Goal: Find specific page/section: Find specific page/section

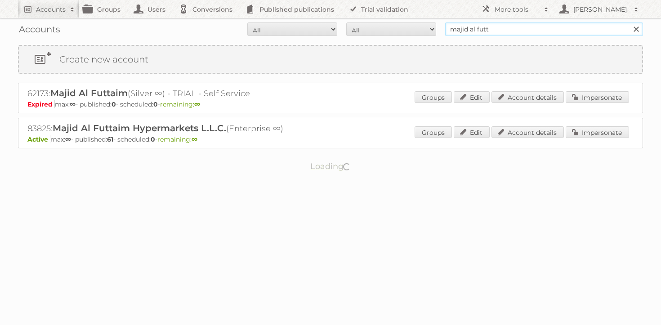
click at [513, 35] on input "majid al futt" at bounding box center [544, 28] width 198 height 13
click at [513, 34] on input "majid al futt" at bounding box center [544, 28] width 198 height 13
type input "staples"
click at [629, 22] on input "Search" at bounding box center [635, 28] width 13 height 13
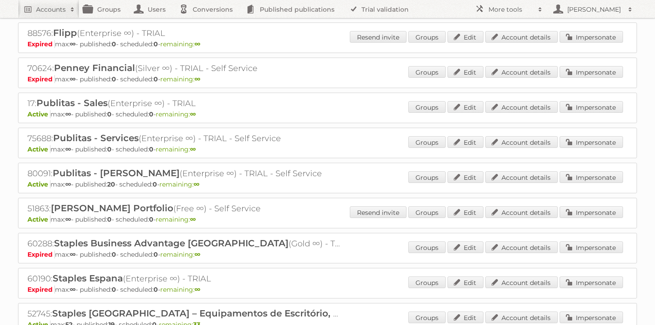
scroll to position [165, 0]
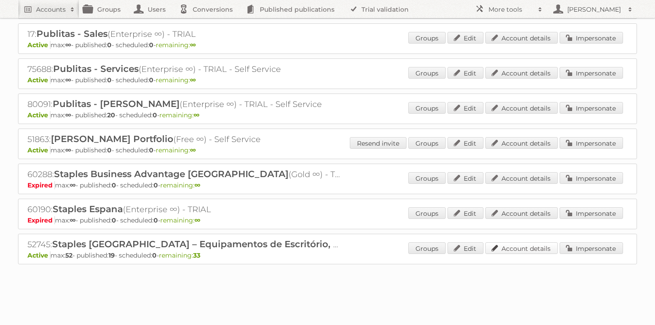
click at [518, 244] on link "Account details" at bounding box center [521, 249] width 72 height 12
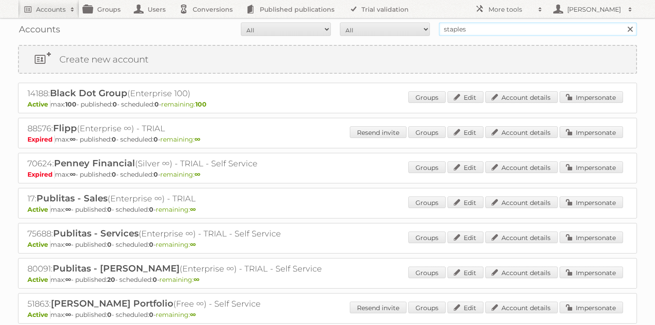
click at [524, 30] on input "staples" at bounding box center [538, 28] width 198 height 13
type input "metropolitan"
click at [623, 22] on input "Search" at bounding box center [629, 28] width 13 height 13
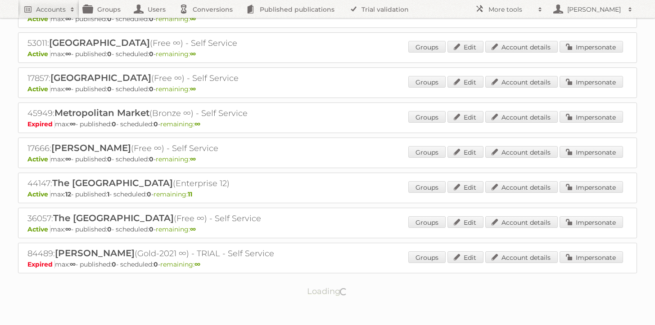
scroll to position [266, 0]
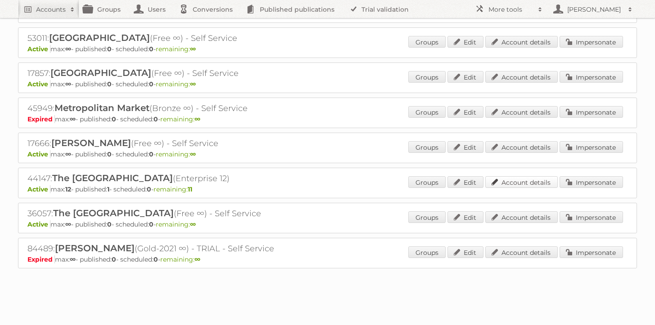
click at [539, 180] on link "Account details" at bounding box center [521, 182] width 72 height 12
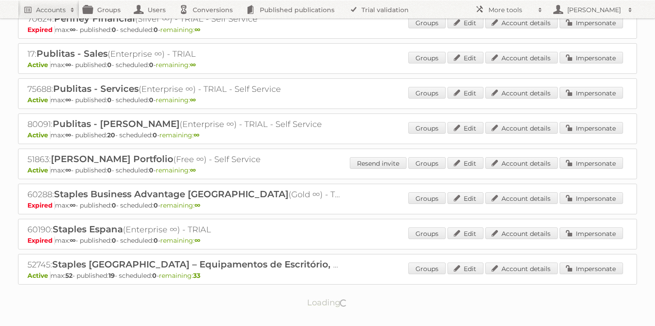
scroll to position [165, 0]
